Goal: Information Seeking & Learning: Learn about a topic

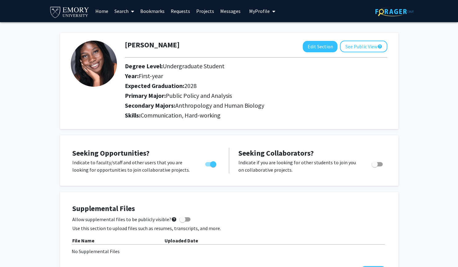
click at [204, 9] on link "Projects" at bounding box center [205, 11] width 24 height 22
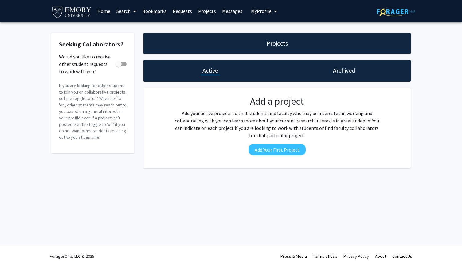
click at [184, 12] on link "Requests" at bounding box center [183, 11] width 26 height 22
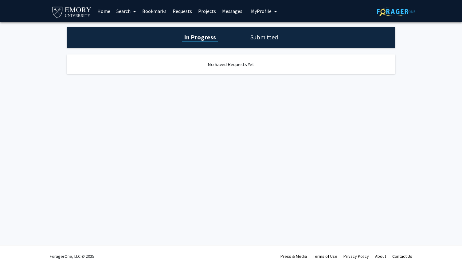
click at [156, 10] on link "Bookmarks" at bounding box center [154, 11] width 30 height 22
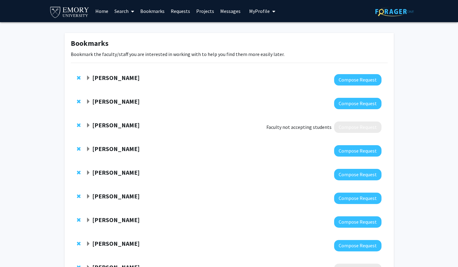
click at [124, 14] on link "Search" at bounding box center [124, 11] width 26 height 22
click at [127, 29] on span "Faculty/Staff" at bounding box center [133, 28] width 45 height 12
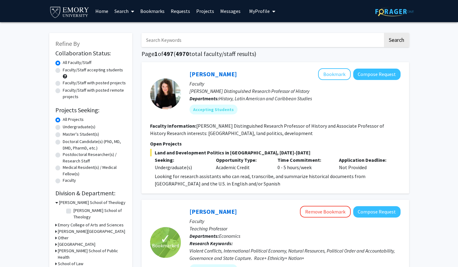
click at [124, 9] on link "Search" at bounding box center [124, 11] width 26 height 22
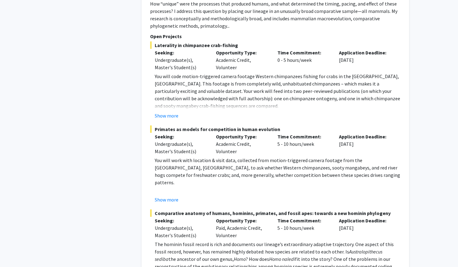
scroll to position [835, 0]
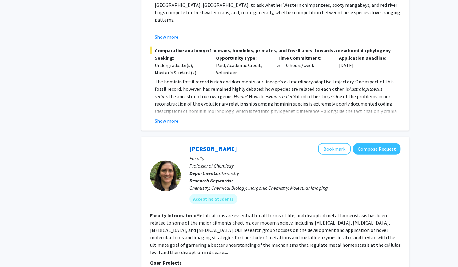
click at [422, 214] on div "Refine By Collaboration Status: Collaboration Status All Faculty/Staff Collabor…" at bounding box center [229, 107] width 458 height 2165
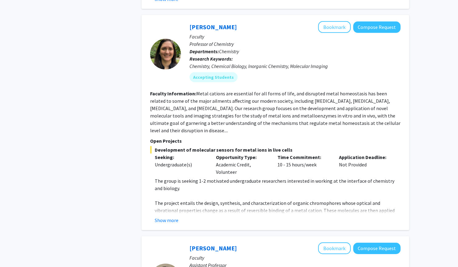
scroll to position [1120, 0]
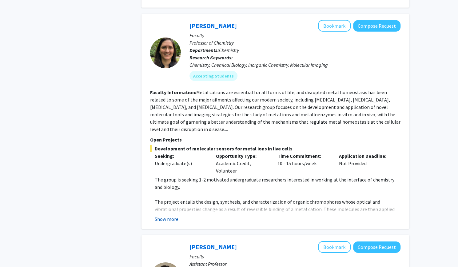
click at [160, 215] on button "Show more" at bounding box center [167, 218] width 24 height 7
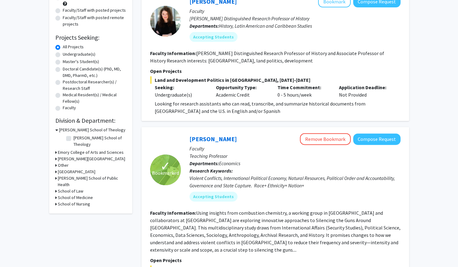
scroll to position [0, 0]
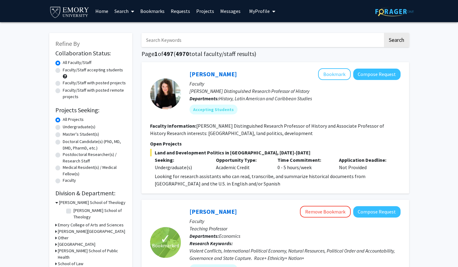
click at [63, 129] on label "Undergraduate(s)" at bounding box center [79, 127] width 33 height 6
click at [63, 128] on input "Undergraduate(s)" at bounding box center [65, 126] width 4 height 4
radio input "true"
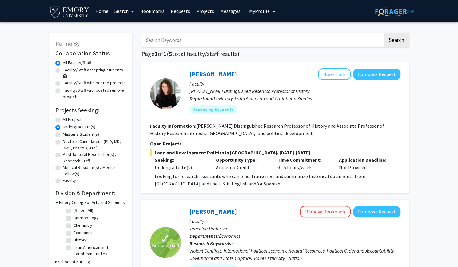
drag, startPoint x: 163, startPoint y: 11, endPoint x: 157, endPoint y: 12, distance: 6.2
click at [157, 12] on link "Bookmarks" at bounding box center [152, 11] width 30 height 22
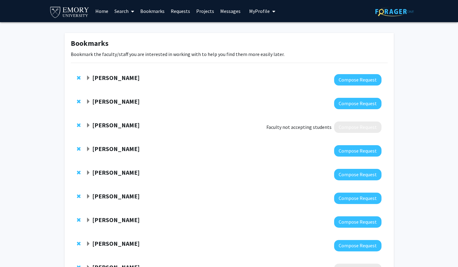
click at [123, 126] on strong "[PERSON_NAME]" at bounding box center [115, 125] width 47 height 8
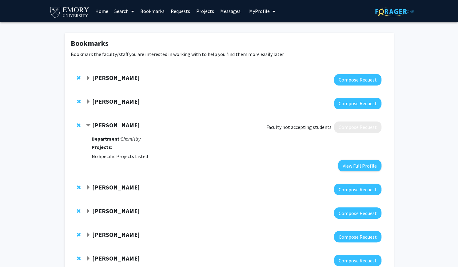
click at [123, 126] on strong "[PERSON_NAME]" at bounding box center [115, 125] width 47 height 8
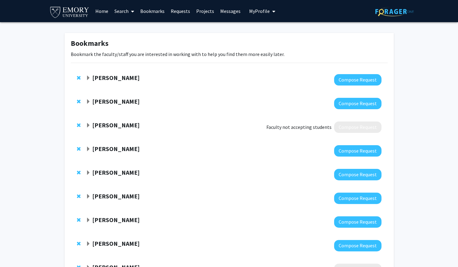
click at [121, 148] on strong "[PERSON_NAME]" at bounding box center [115, 149] width 47 height 8
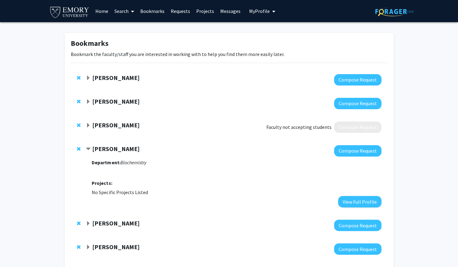
click at [121, 148] on strong "[PERSON_NAME]" at bounding box center [115, 149] width 47 height 8
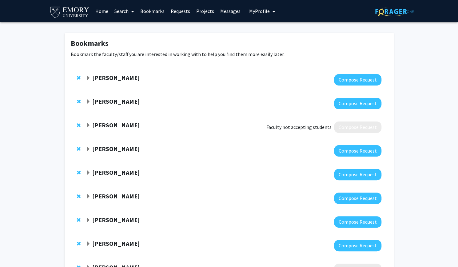
click at [121, 172] on strong "[PERSON_NAME]" at bounding box center [115, 172] width 47 height 8
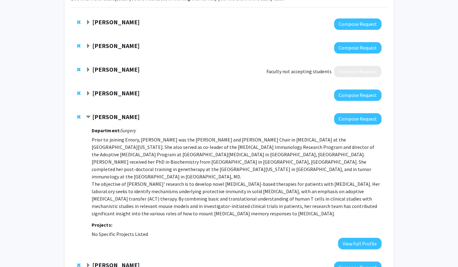
scroll to position [60, 0]
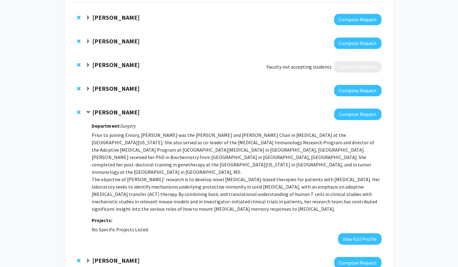
click at [120, 117] on div at bounding box center [233, 113] width 295 height 11
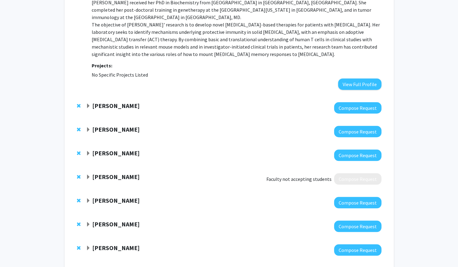
scroll to position [215, 0]
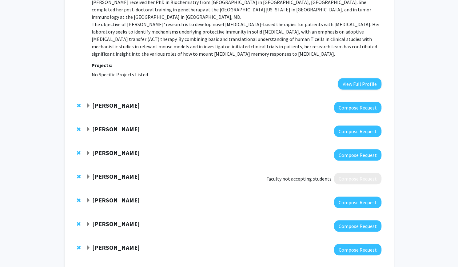
click at [119, 101] on strong "[PERSON_NAME]" at bounding box center [115, 105] width 47 height 8
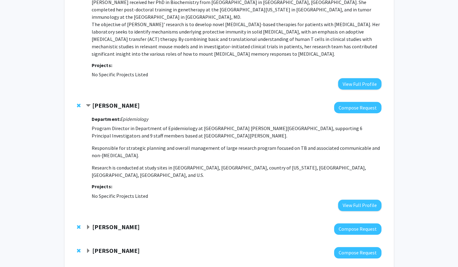
click at [119, 101] on strong "[PERSON_NAME]" at bounding box center [115, 105] width 47 height 8
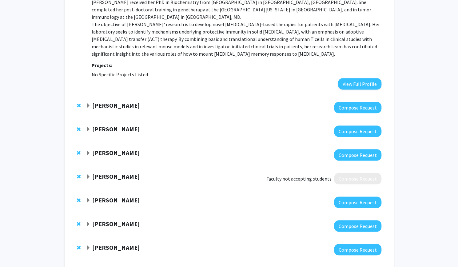
click at [114, 126] on div at bounding box center [233, 130] width 295 height 11
click at [114, 125] on strong "[PERSON_NAME]" at bounding box center [115, 129] width 47 height 8
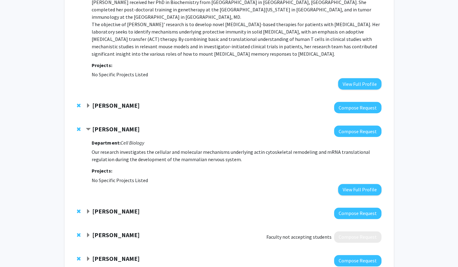
click at [120, 125] on strong "[PERSON_NAME]" at bounding box center [115, 129] width 47 height 8
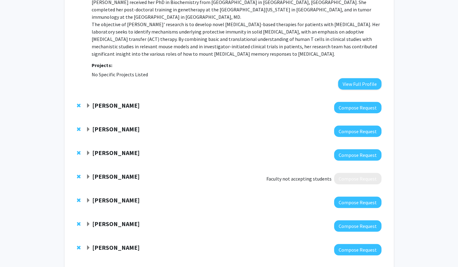
click at [118, 167] on div "[PERSON_NAME] Faculty not accepting students Compose Request" at bounding box center [229, 179] width 316 height 24
click at [118, 172] on strong "[PERSON_NAME]" at bounding box center [115, 176] width 47 height 8
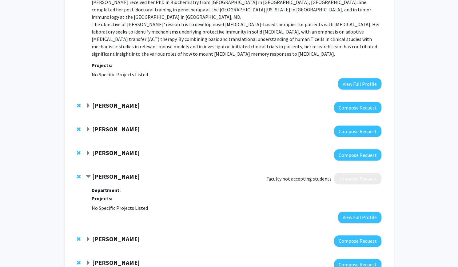
click at [118, 172] on strong "[PERSON_NAME]" at bounding box center [115, 176] width 47 height 8
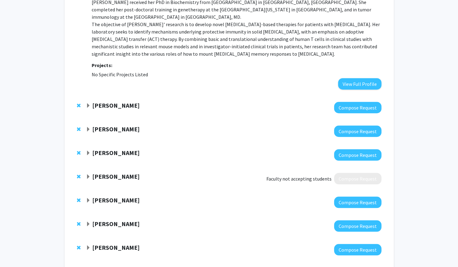
click at [127, 149] on strong "[PERSON_NAME]" at bounding box center [115, 153] width 47 height 8
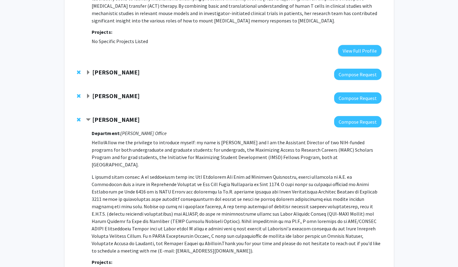
scroll to position [249, 0]
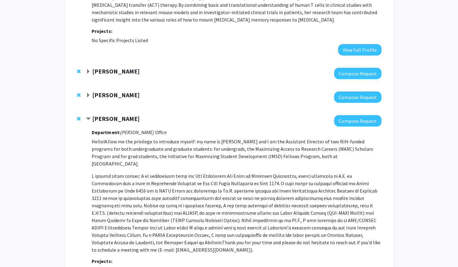
click at [126, 109] on div "[PERSON_NAME] Compose Request Department: [PERSON_NAME] Office Hello! Allow me …" at bounding box center [229, 200] width 316 height 183
click at [124, 115] on strong "[PERSON_NAME]" at bounding box center [115, 119] width 47 height 8
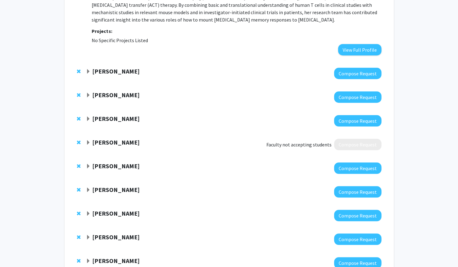
click at [112, 162] on strong "[PERSON_NAME]" at bounding box center [115, 166] width 47 height 8
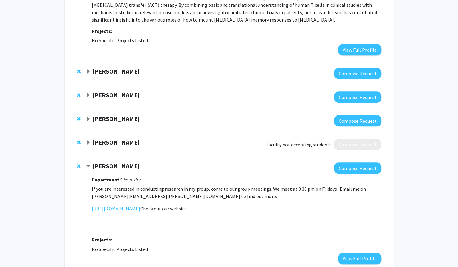
click at [128, 205] on link "[URL][DOMAIN_NAME]" at bounding box center [116, 208] width 48 height 7
click at [117, 162] on strong "[PERSON_NAME]" at bounding box center [115, 166] width 47 height 8
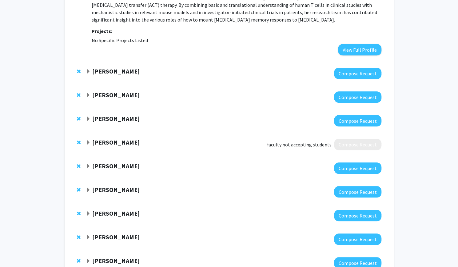
click at [117, 186] on strong "[PERSON_NAME]" at bounding box center [115, 190] width 47 height 8
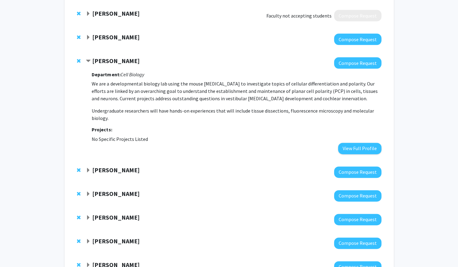
scroll to position [376, 0]
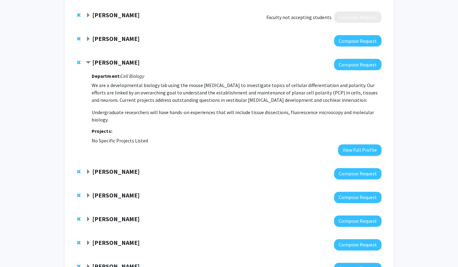
click at [104, 167] on strong "[PERSON_NAME]" at bounding box center [115, 171] width 47 height 8
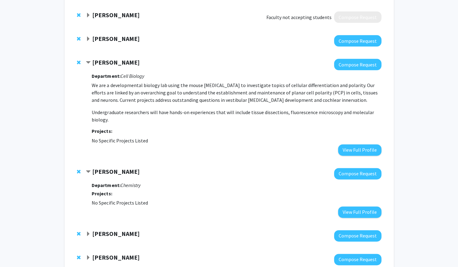
click at [106, 167] on strong "[PERSON_NAME]" at bounding box center [115, 171] width 47 height 8
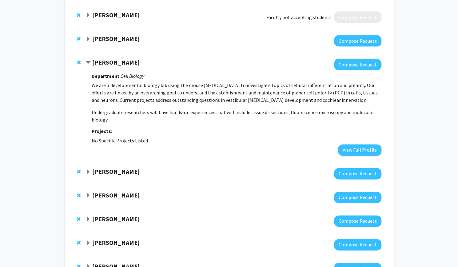
click at [105, 191] on strong "[PERSON_NAME]" at bounding box center [115, 195] width 47 height 8
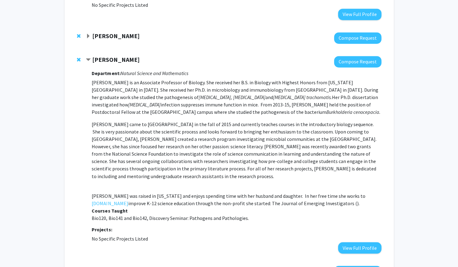
scroll to position [512, 0]
click at [123, 56] on strong "[PERSON_NAME]" at bounding box center [115, 60] width 47 height 8
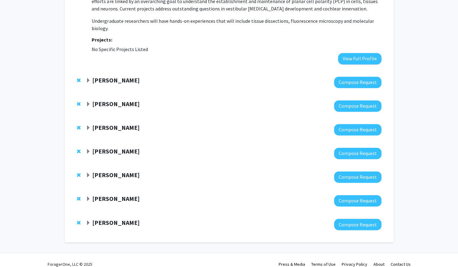
click at [108, 76] on strong "[PERSON_NAME]" at bounding box center [115, 80] width 47 height 8
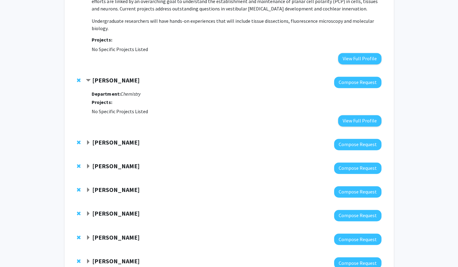
scroll to position [506, 0]
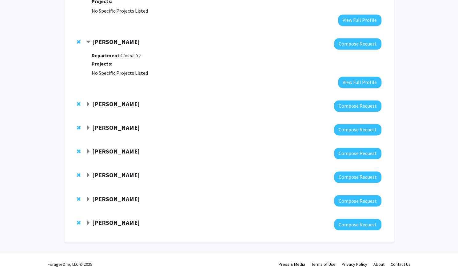
click at [111, 38] on strong "[PERSON_NAME]" at bounding box center [115, 42] width 47 height 8
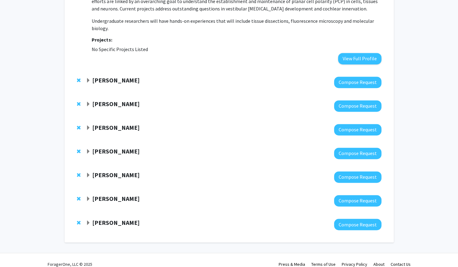
click at [111, 100] on strong "[PERSON_NAME]" at bounding box center [115, 104] width 47 height 8
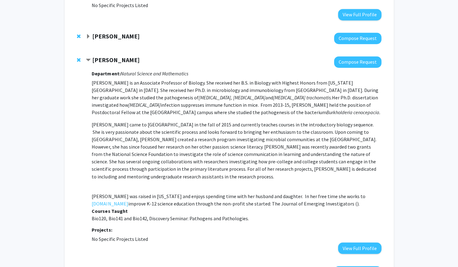
click at [117, 56] on strong "[PERSON_NAME]" at bounding box center [115, 60] width 47 height 8
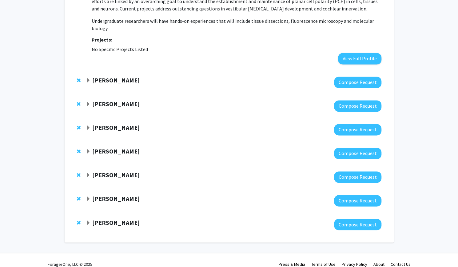
click at [116, 100] on strong "[PERSON_NAME]" at bounding box center [115, 104] width 47 height 8
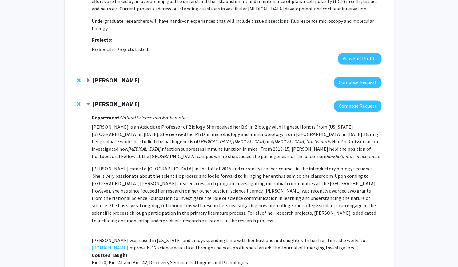
scroll to position [512, 0]
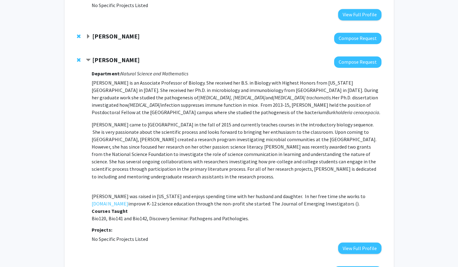
click at [118, 56] on strong "[PERSON_NAME]" at bounding box center [115, 60] width 47 height 8
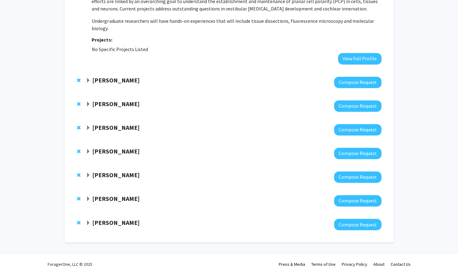
click at [110, 147] on strong "[PERSON_NAME]" at bounding box center [115, 151] width 47 height 8
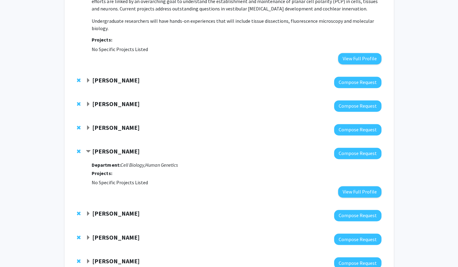
scroll to position [506, 0]
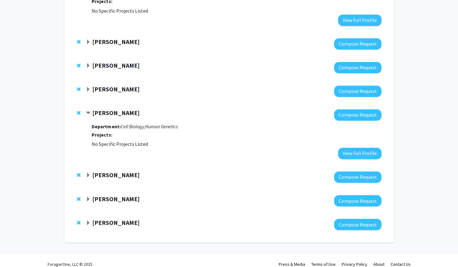
click at [124, 171] on strong "[PERSON_NAME]" at bounding box center [115, 175] width 47 height 8
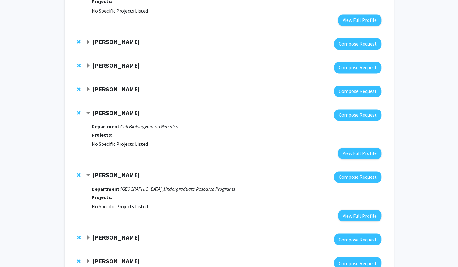
scroll to position [512, 0]
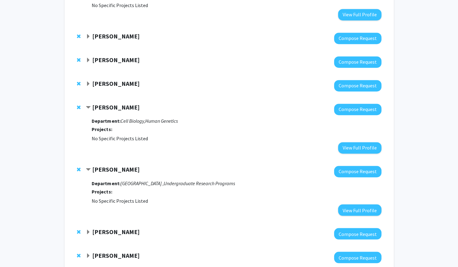
click at [125, 167] on div at bounding box center [233, 171] width 295 height 11
click at [127, 165] on strong "[PERSON_NAME]" at bounding box center [115, 169] width 47 height 8
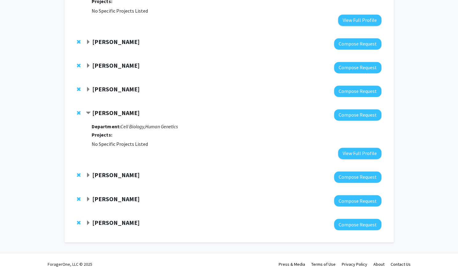
click at [121, 195] on strong "[PERSON_NAME]" at bounding box center [115, 199] width 47 height 8
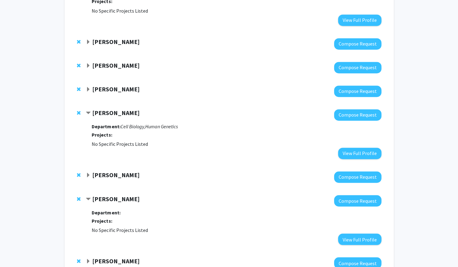
scroll to position [512, 0]
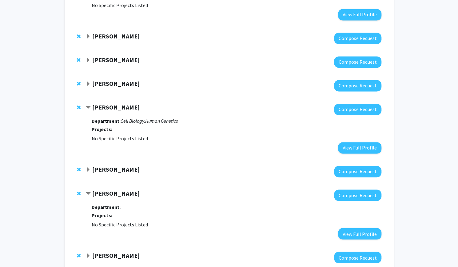
click at [122, 189] on strong "[PERSON_NAME]" at bounding box center [115, 193] width 47 height 8
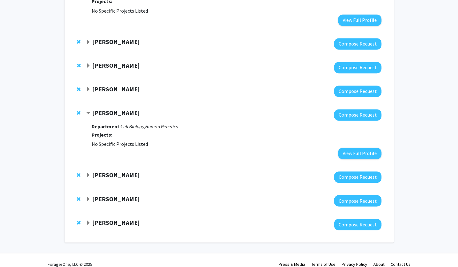
click at [106, 218] on strong "[PERSON_NAME]" at bounding box center [115, 222] width 47 height 8
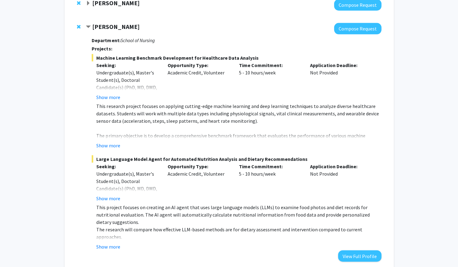
scroll to position [701, 0]
click at [115, 142] on button "Show more" at bounding box center [108, 145] width 24 height 7
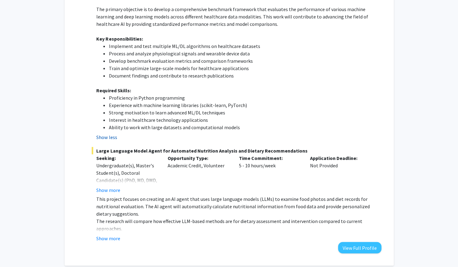
scroll to position [831, 0]
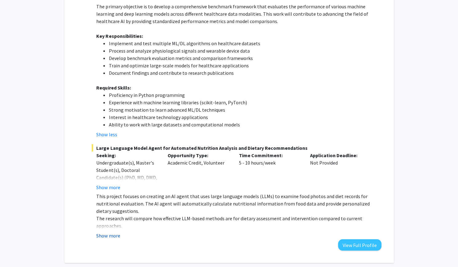
click at [113, 232] on button "Show more" at bounding box center [108, 235] width 24 height 7
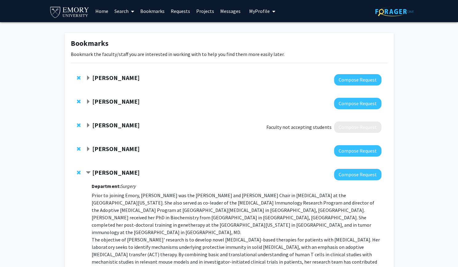
scroll to position [1, 0]
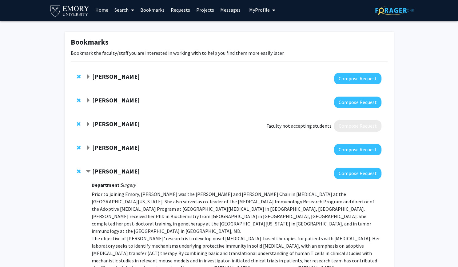
click at [113, 76] on strong "[PERSON_NAME]" at bounding box center [115, 77] width 47 height 8
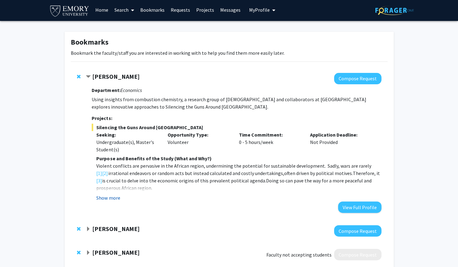
click at [114, 197] on button "Show more" at bounding box center [108, 197] width 24 height 7
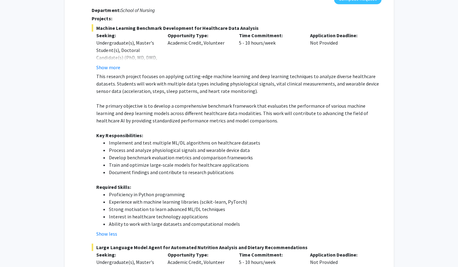
scroll to position [819, 0]
